Goal: Book appointment/travel/reservation

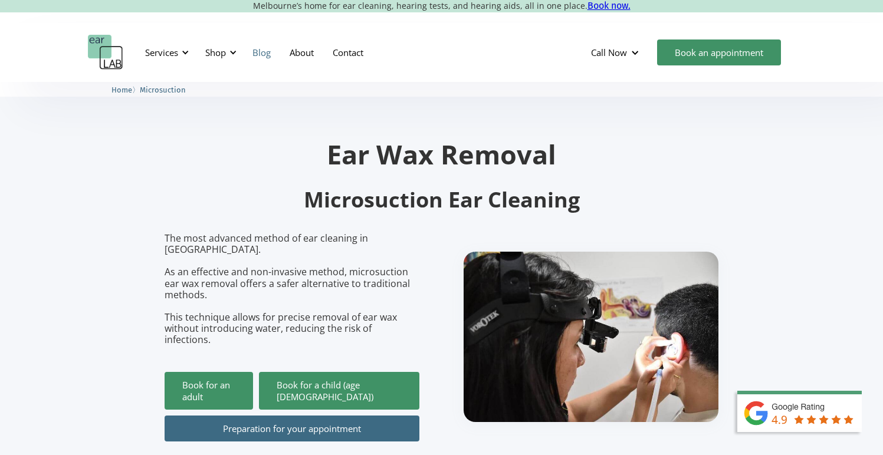
click at [267, 47] on link "Blog" at bounding box center [261, 52] width 37 height 34
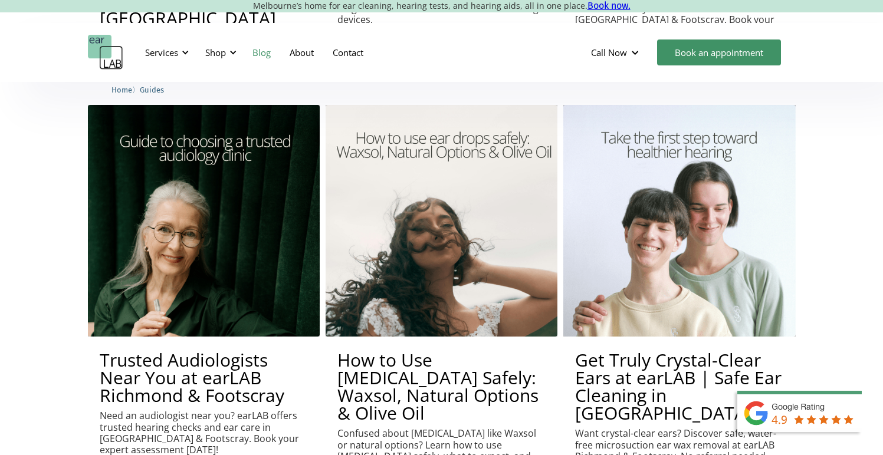
scroll to position [893, 0]
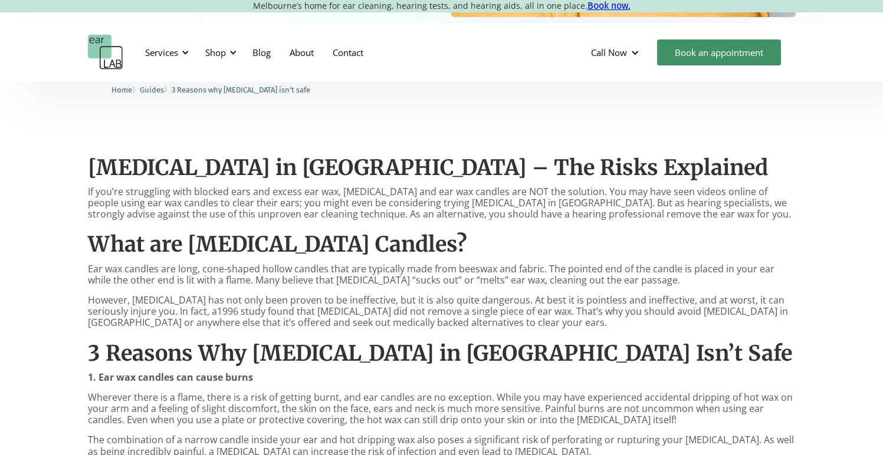
scroll to position [344, 0]
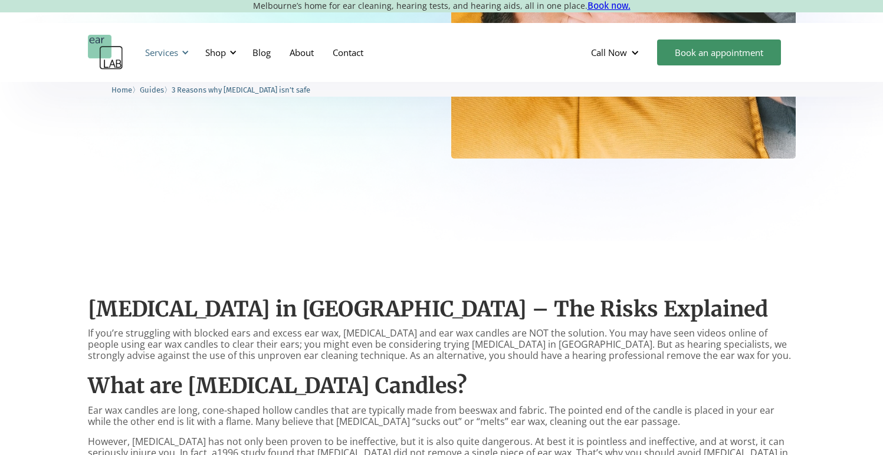
click at [162, 47] on div "Services" at bounding box center [161, 53] width 33 height 12
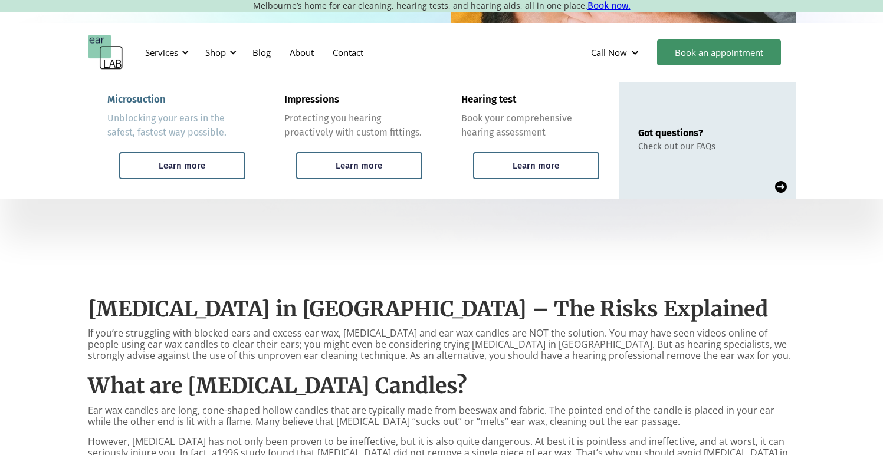
click at [143, 98] on div "Microsuction" at bounding box center [136, 100] width 58 height 12
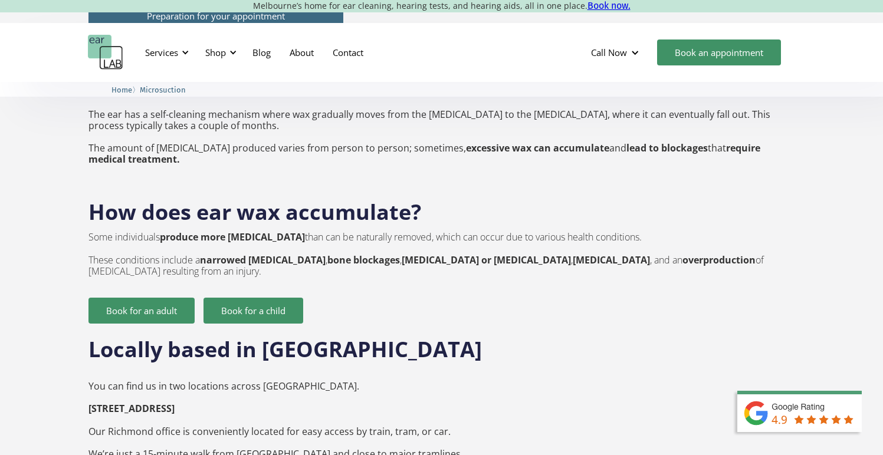
scroll to position [1510, 0]
click at [213, 47] on div "Shop" at bounding box center [215, 53] width 21 height 12
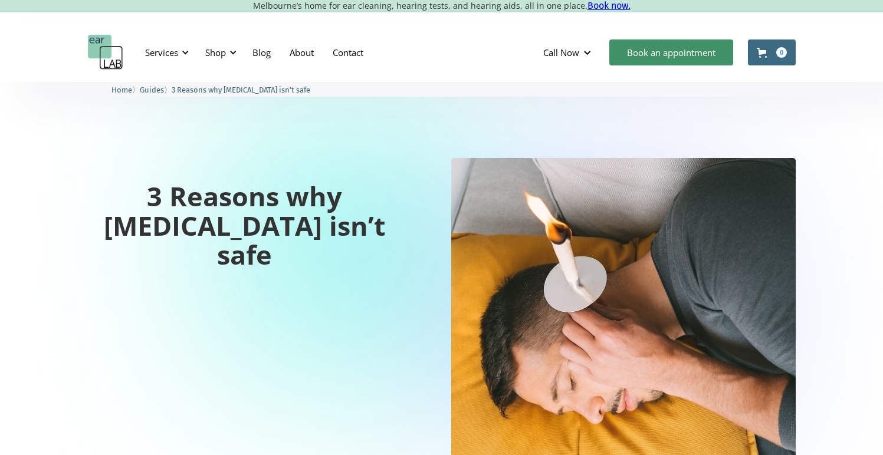
scroll to position [589, 0]
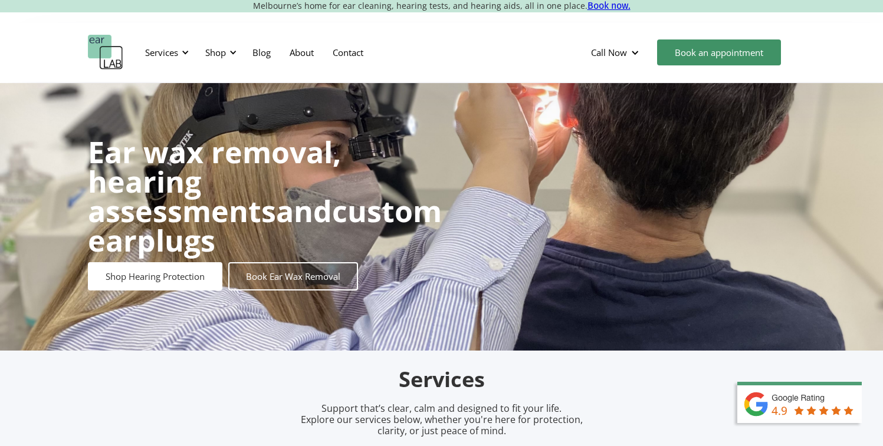
click at [101, 38] on img "home" at bounding box center [105, 52] width 35 height 35
click at [323, 270] on link "Book Ear Wax Removal" at bounding box center [293, 276] width 130 height 28
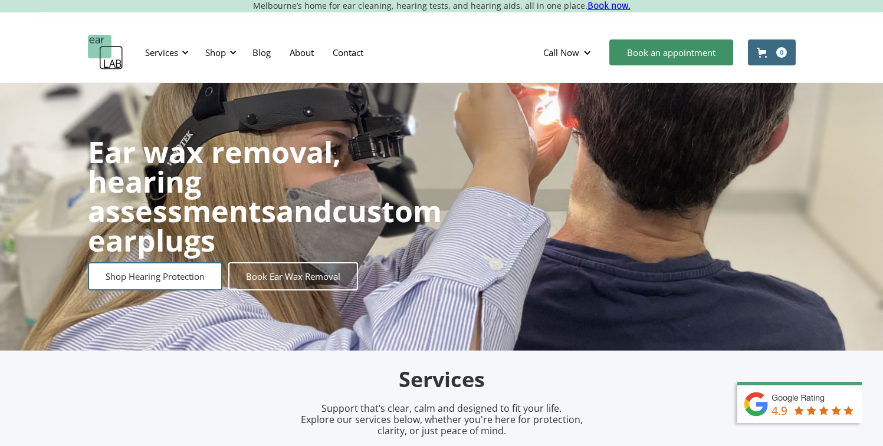
click at [190, 270] on link "Shop Hearing Protection" at bounding box center [155, 276] width 134 height 28
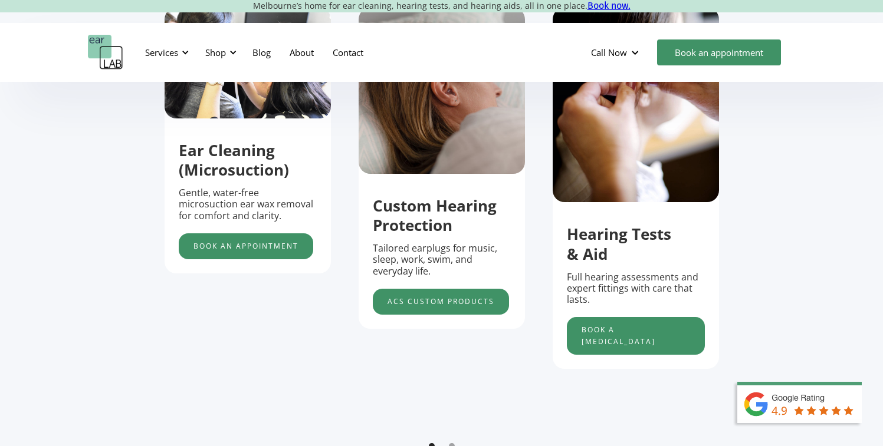
scroll to position [458, 0]
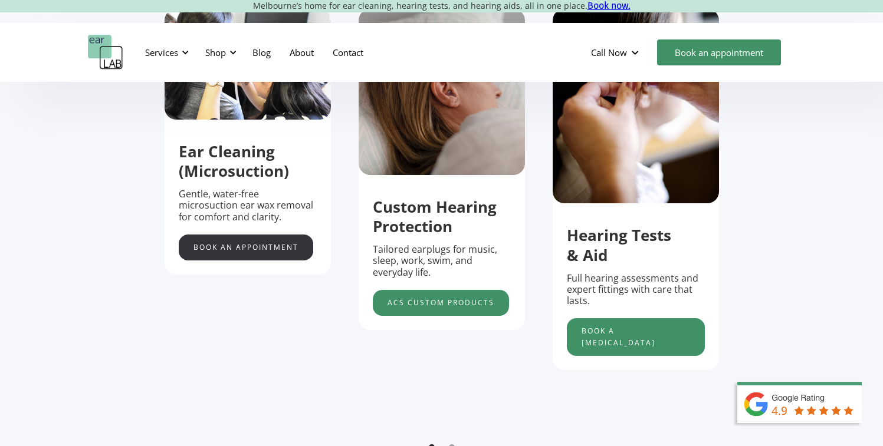
click at [274, 257] on link "Book an appointment" at bounding box center [246, 248] width 134 height 26
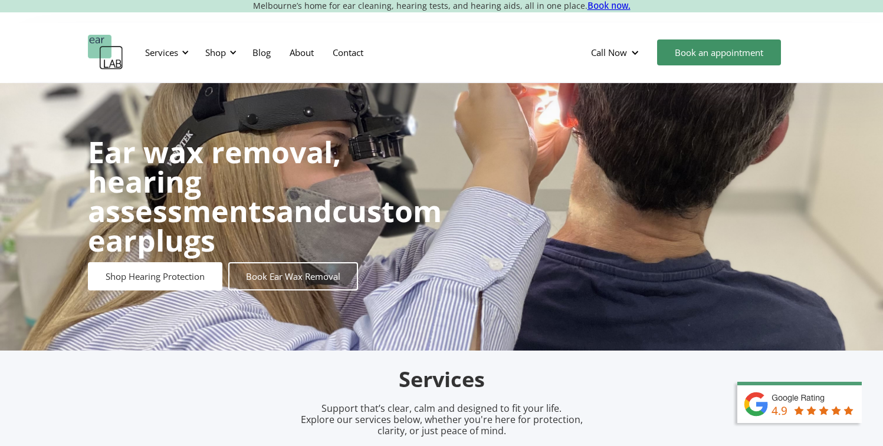
click at [103, 48] on img "home" at bounding box center [105, 52] width 35 height 35
